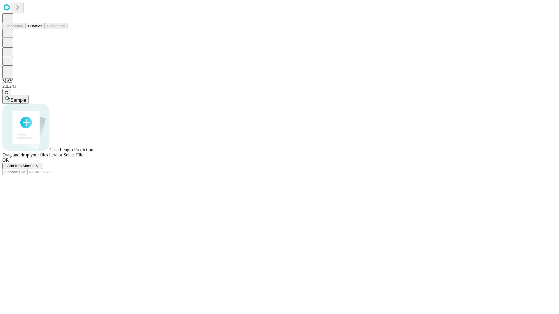
click at [42, 29] on button "Duration" at bounding box center [35, 26] width 19 height 6
click at [83, 157] on span "Select File" at bounding box center [73, 155] width 20 height 5
